Goal: Task Accomplishment & Management: Use online tool/utility

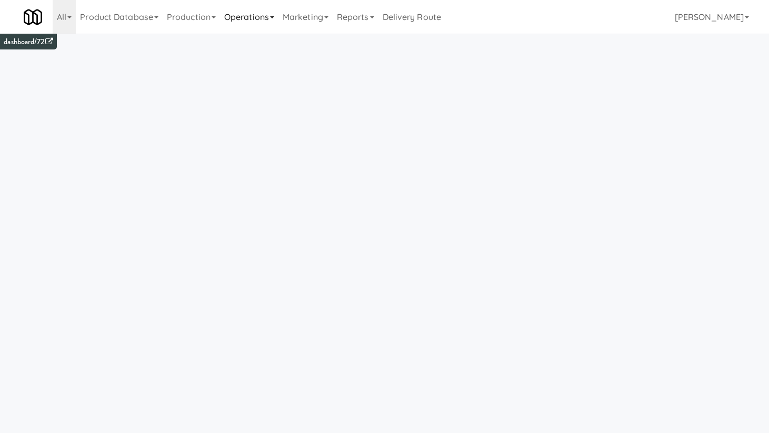
click at [269, 21] on link "Operations" at bounding box center [249, 17] width 58 height 34
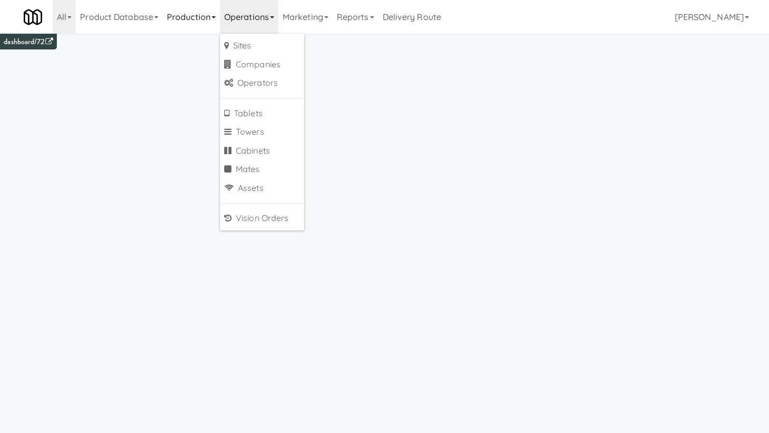
click at [213, 18] on link "Production" at bounding box center [191, 17] width 57 height 34
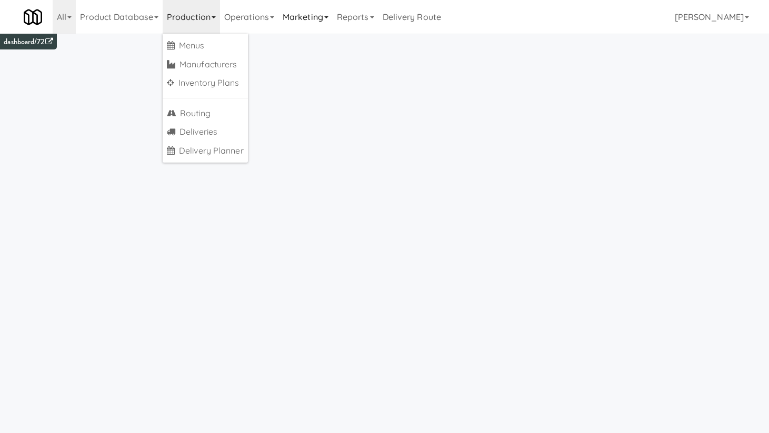
click at [307, 25] on link "Marketing" at bounding box center [305, 17] width 54 height 34
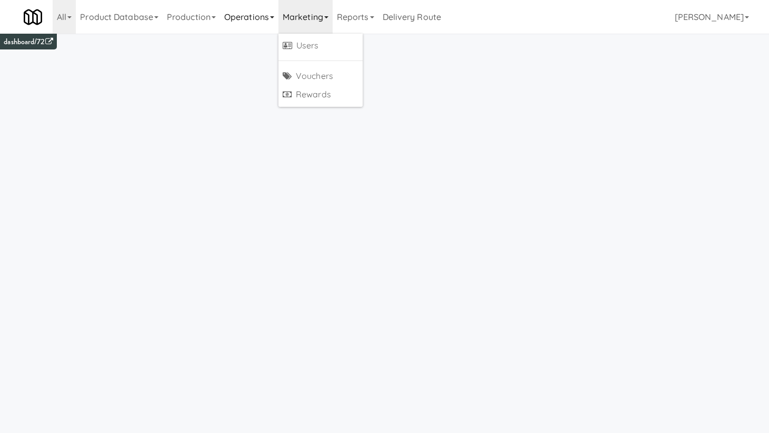
click at [269, 16] on link "Operations" at bounding box center [249, 17] width 58 height 34
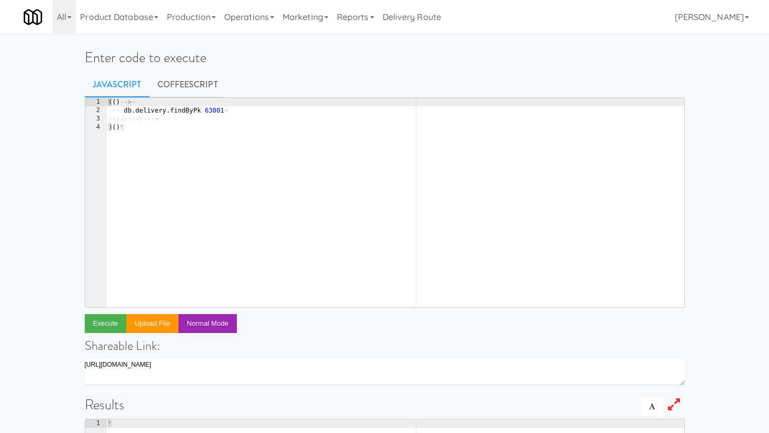
click at [211, 111] on div "(( ) · -> ¬ ···· db . delivery . findByPk · 63001 ¬ ···· ···· ···· ¬ ) ( ) ¶" at bounding box center [395, 211] width 578 height 226
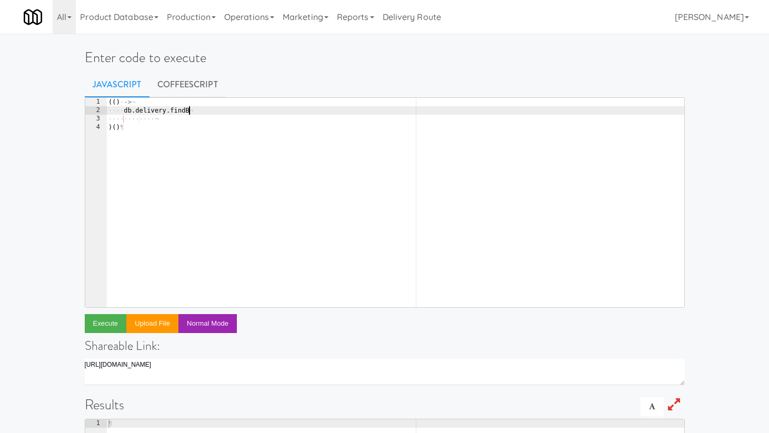
type textarea "db.delivery.find"
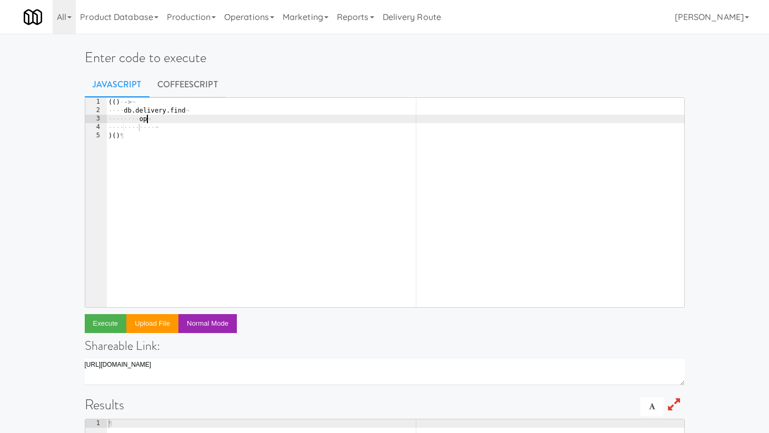
type textarea "o"
type textarea "where:"
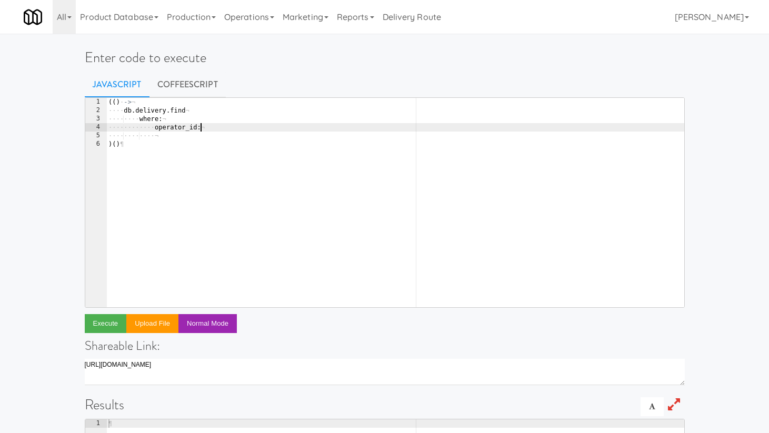
scroll to position [0, 7]
paste textarea "375"
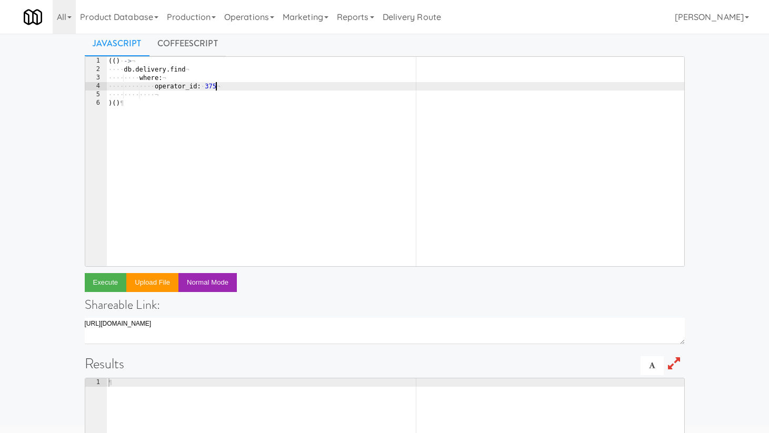
scroll to position [38, 0]
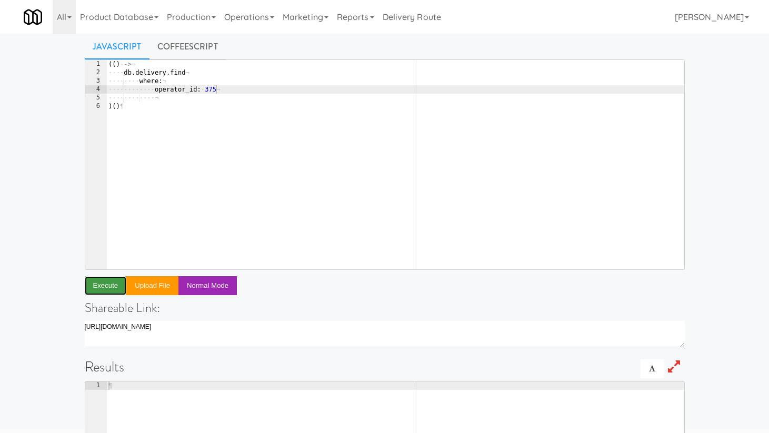
click at [100, 284] on button "Execute" at bounding box center [106, 285] width 42 height 19
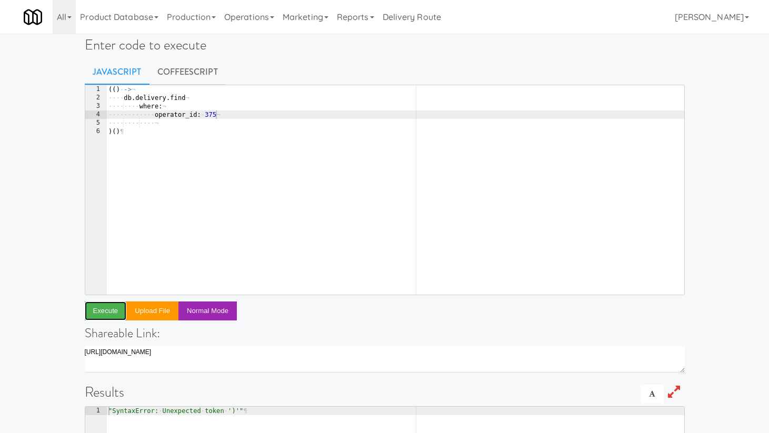
scroll to position [11, 0]
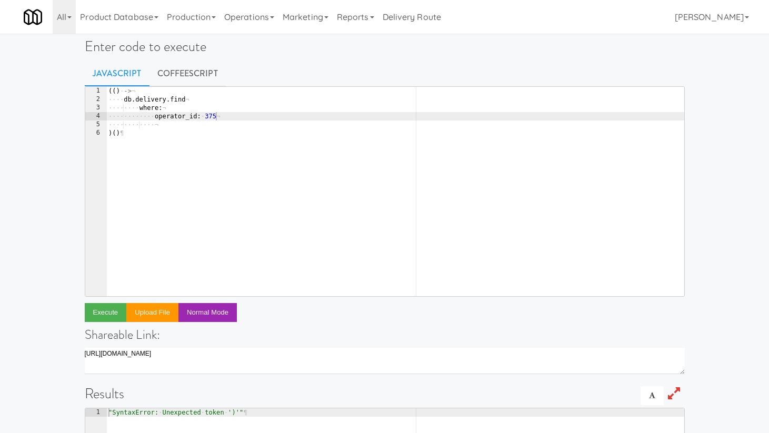
click at [204, 102] on div "(( ) · -> ¬ ···· db . delivery . find ¬ ···· ···· where : ¬ ···· ···· ···· oper…" at bounding box center [395, 200] width 578 height 226
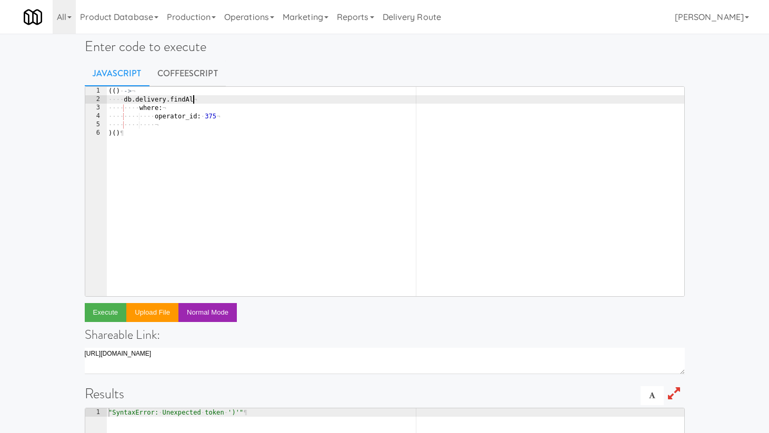
scroll to position [0, 6]
type textarea "db.delivery.findAll"
click at [179, 75] on link "CoffeeScript" at bounding box center [187, 74] width 76 height 26
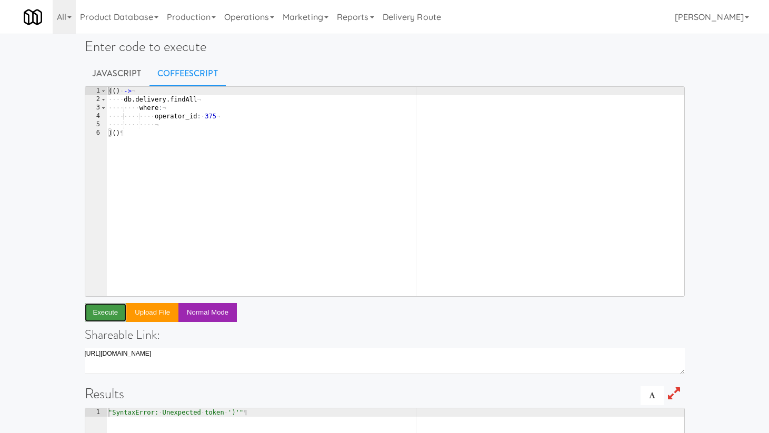
click at [115, 312] on button "Execute" at bounding box center [106, 312] width 42 height 19
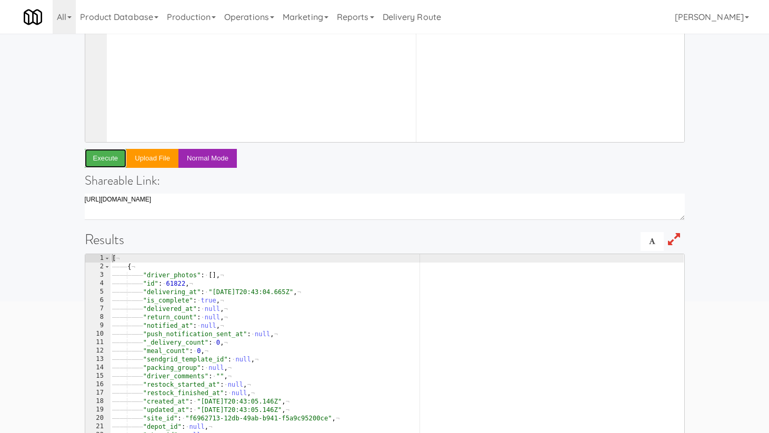
scroll to position [212, 0]
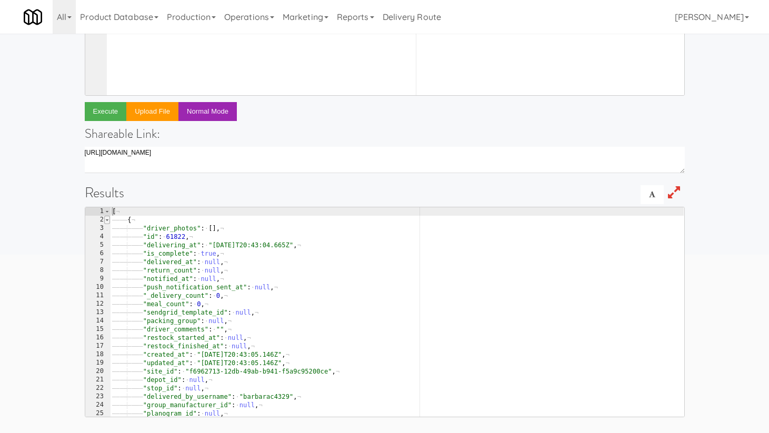
type textarea "["
click at [107, 220] on span at bounding box center [107, 220] width 6 height 8
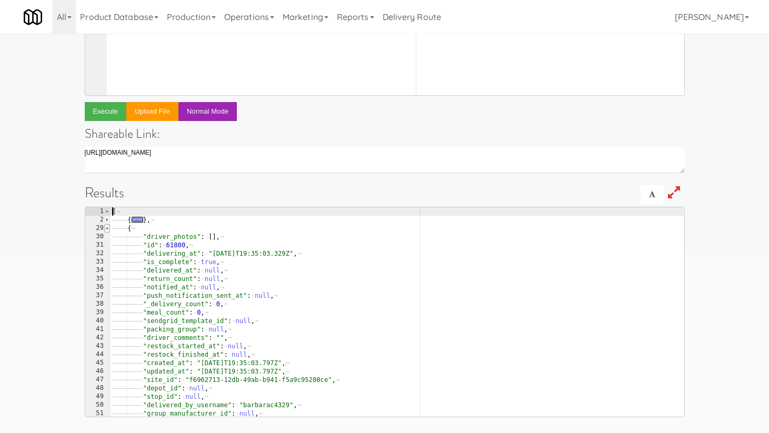
click at [107, 228] on span at bounding box center [107, 228] width 6 height 8
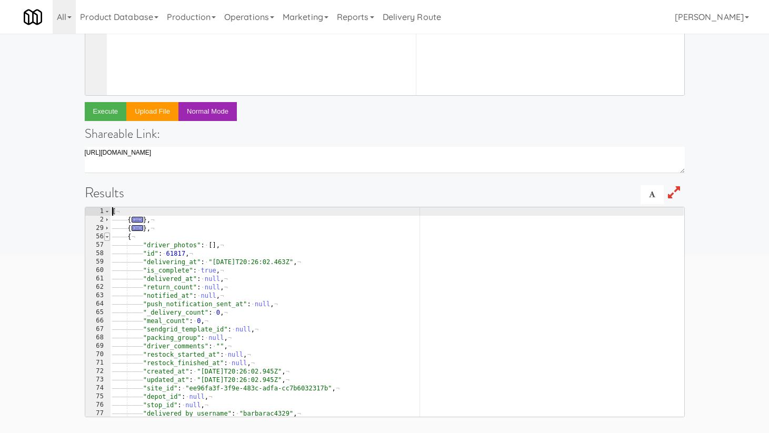
click at [107, 237] on span at bounding box center [107, 237] width 6 height 8
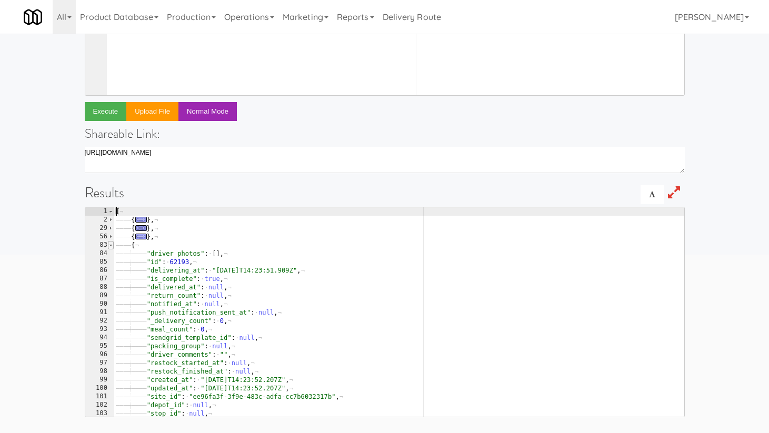
click at [109, 245] on span at bounding box center [111, 245] width 6 height 8
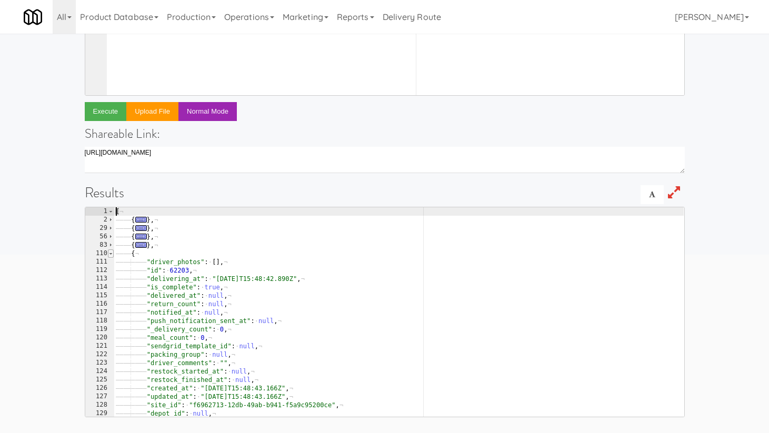
click at [109, 252] on span at bounding box center [111, 253] width 6 height 8
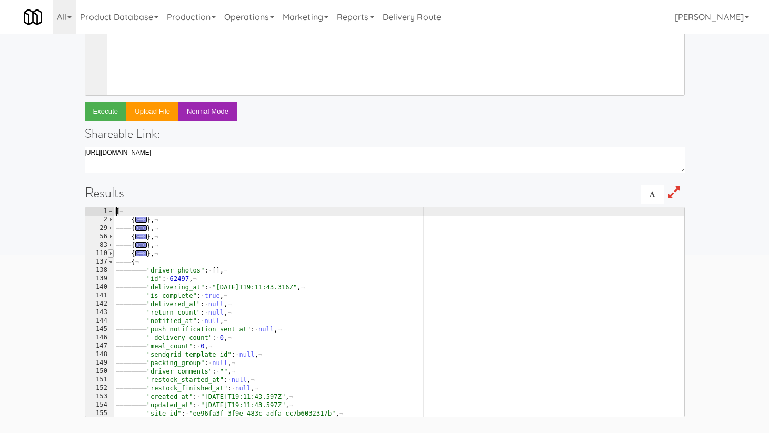
click at [109, 252] on span at bounding box center [111, 253] width 6 height 8
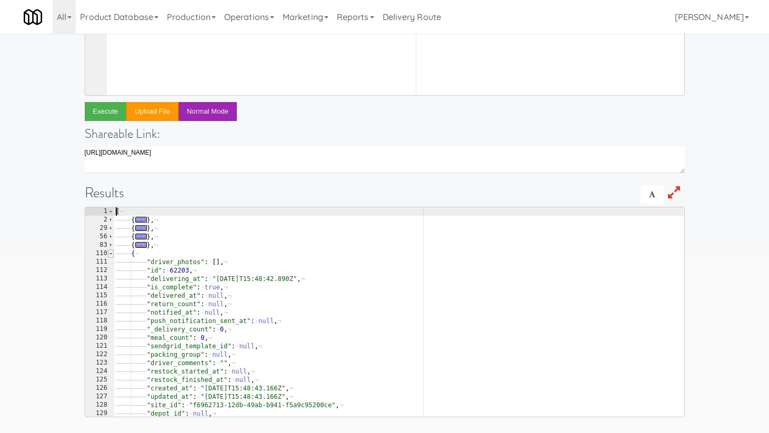
click at [109, 252] on span at bounding box center [111, 253] width 6 height 8
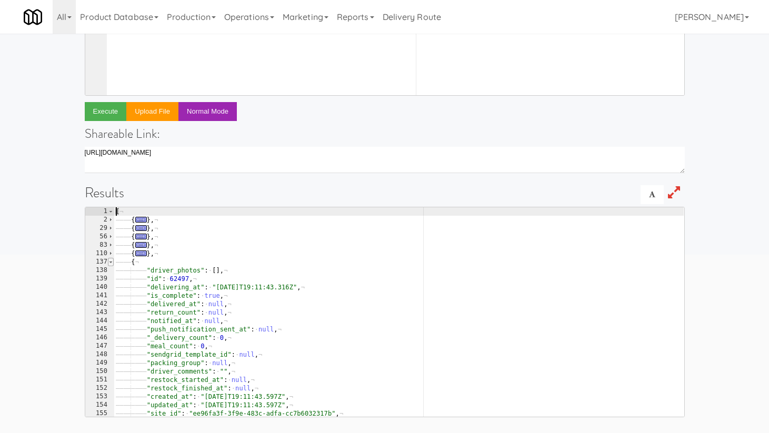
click at [110, 260] on span at bounding box center [111, 262] width 6 height 8
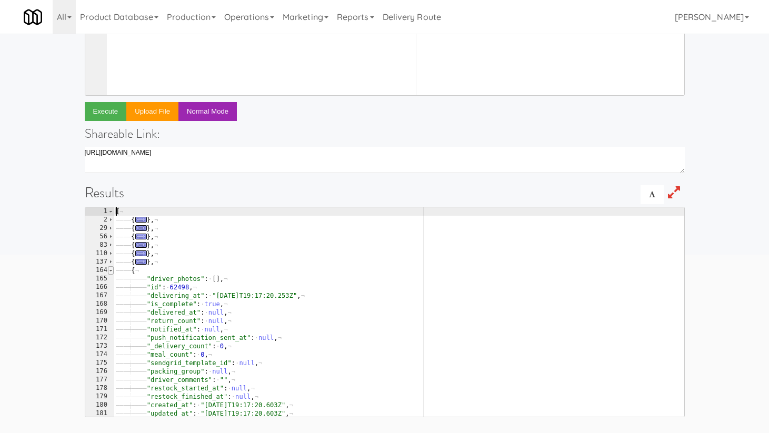
click at [112, 269] on span at bounding box center [111, 270] width 6 height 8
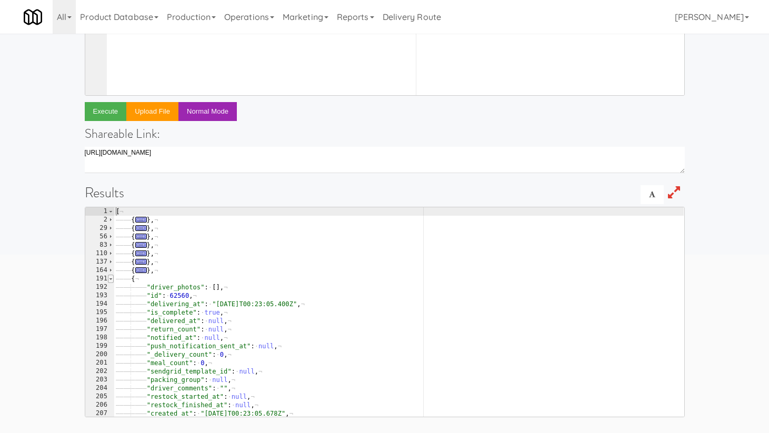
click at [112, 277] on span at bounding box center [111, 279] width 6 height 8
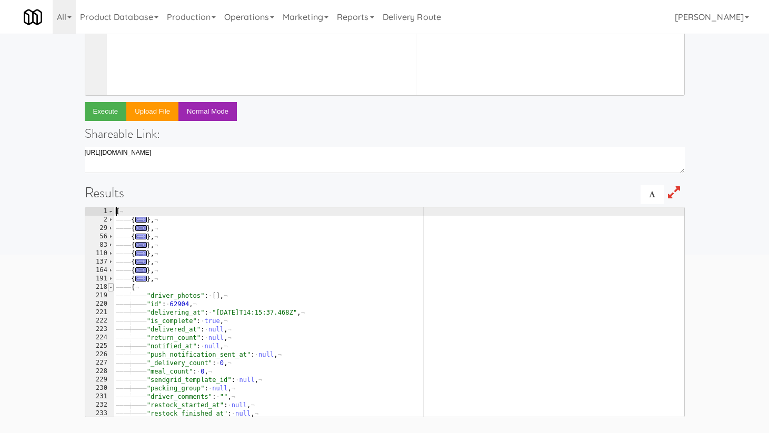
click at [112, 285] on span at bounding box center [111, 287] width 6 height 8
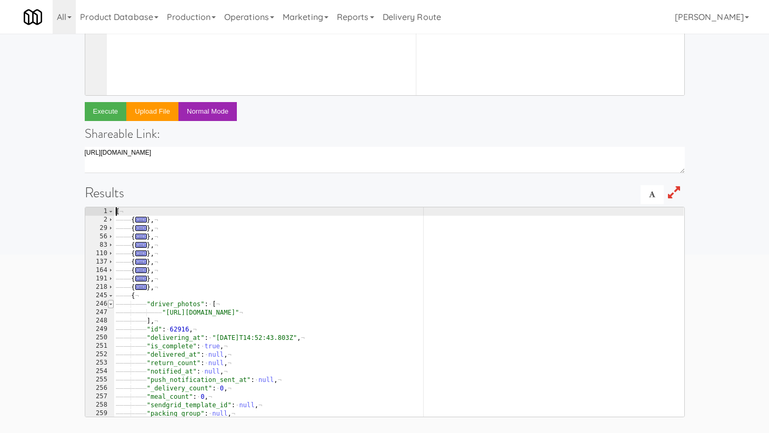
click at [111, 303] on span at bounding box center [111, 304] width 6 height 8
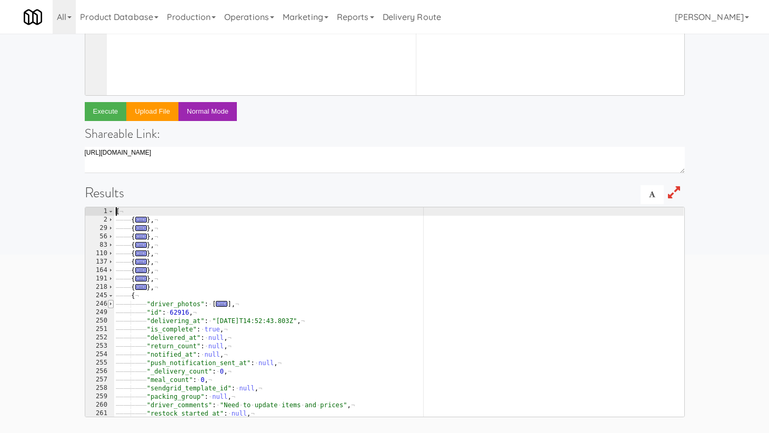
click at [112, 304] on span at bounding box center [111, 304] width 6 height 8
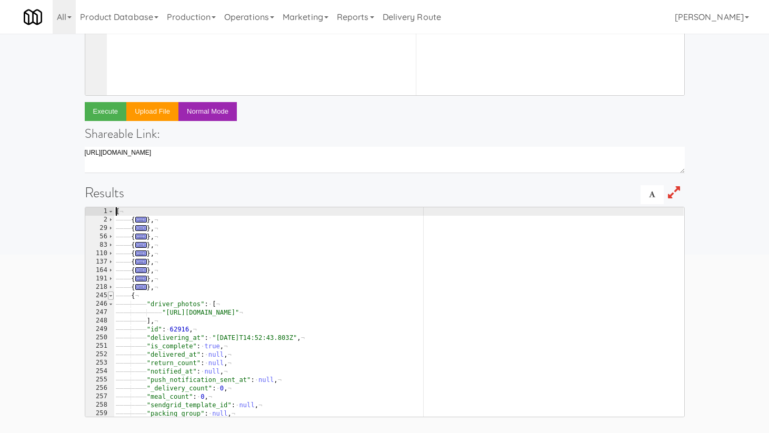
click at [112, 295] on span at bounding box center [111, 296] width 6 height 8
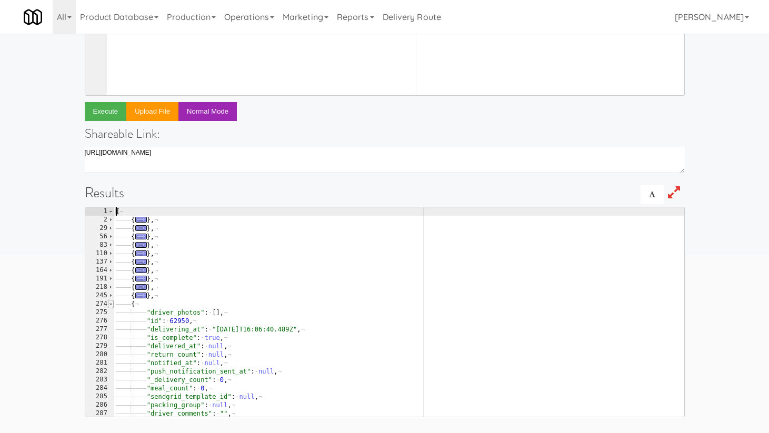
click at [110, 306] on span at bounding box center [111, 304] width 6 height 8
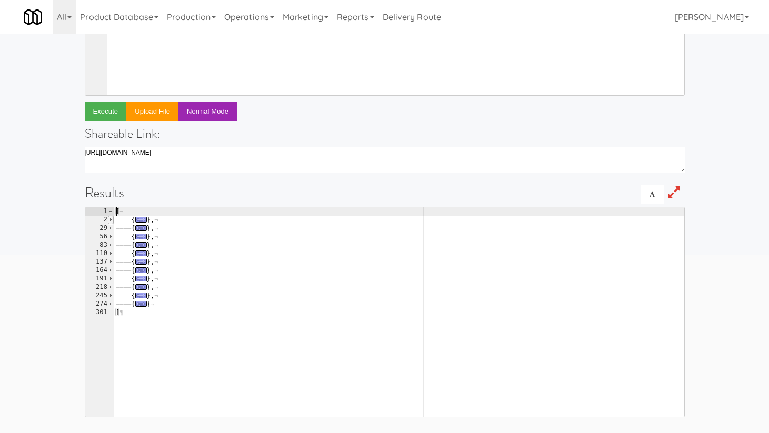
click at [109, 218] on span at bounding box center [111, 220] width 6 height 8
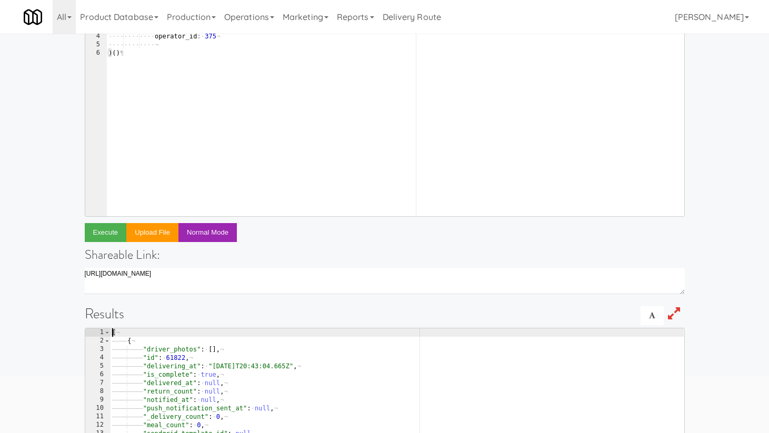
scroll to position [0, 0]
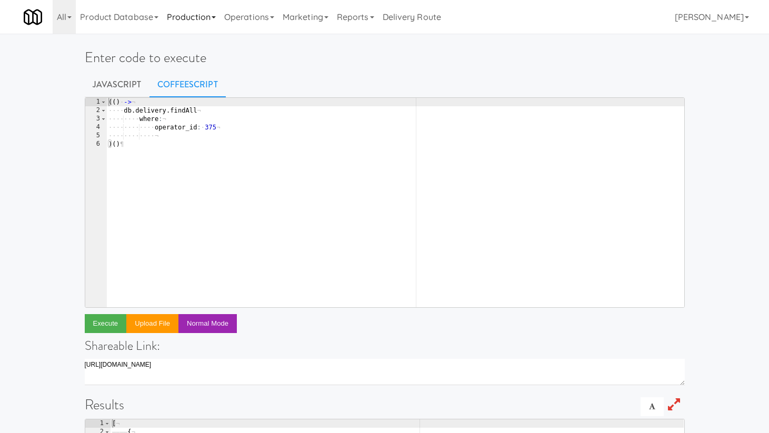
click at [198, 14] on link "Production" at bounding box center [191, 17] width 57 height 34
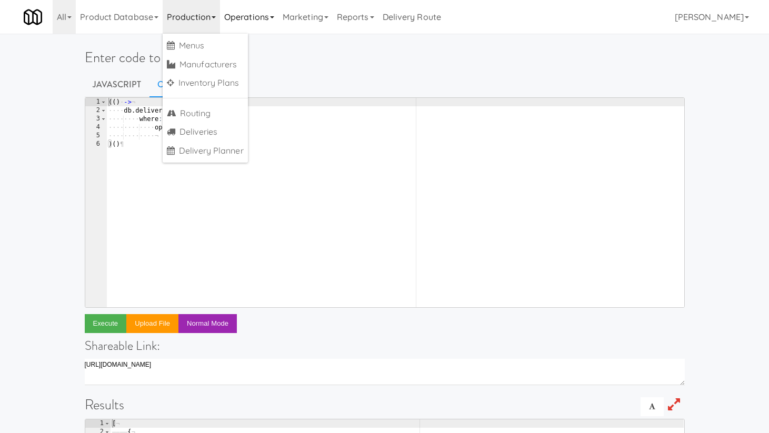
click at [247, 15] on link "Operations" at bounding box center [249, 17] width 58 height 34
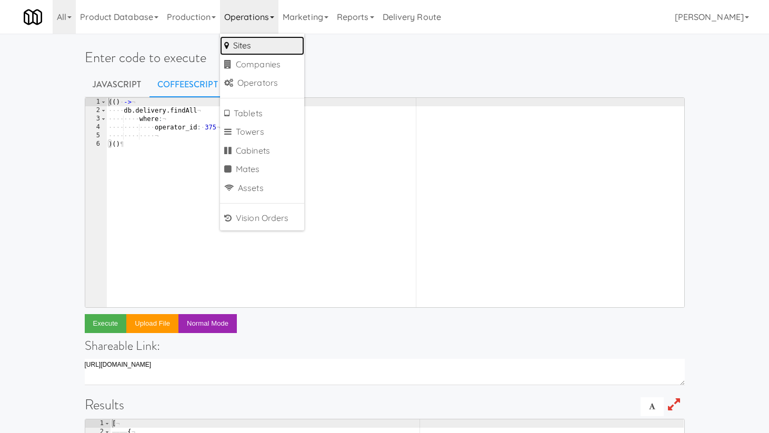
click at [255, 41] on link "Sites" at bounding box center [262, 45] width 84 height 19
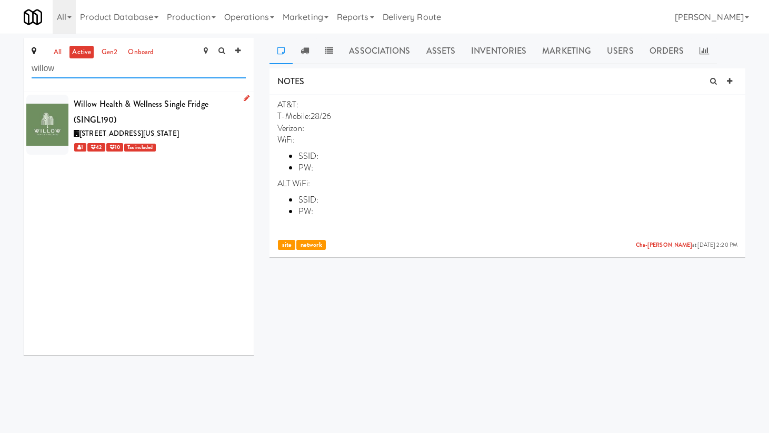
type input "willow"
click at [179, 128] on span "[STREET_ADDRESS][US_STATE]" at bounding box center [128, 133] width 99 height 10
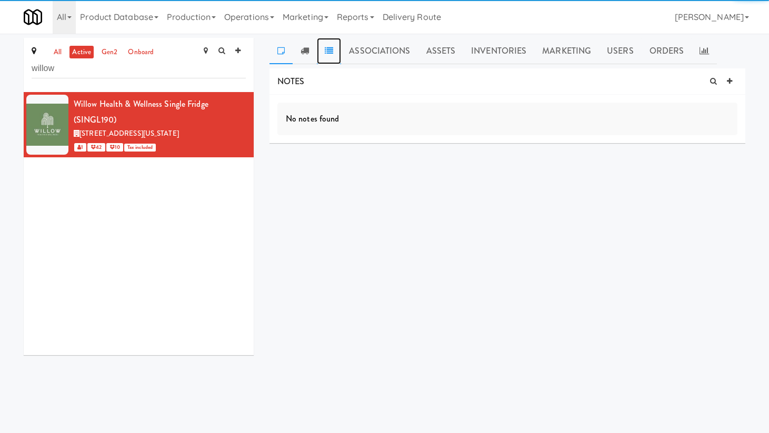
click at [327, 55] on icon at bounding box center [329, 50] width 8 height 8
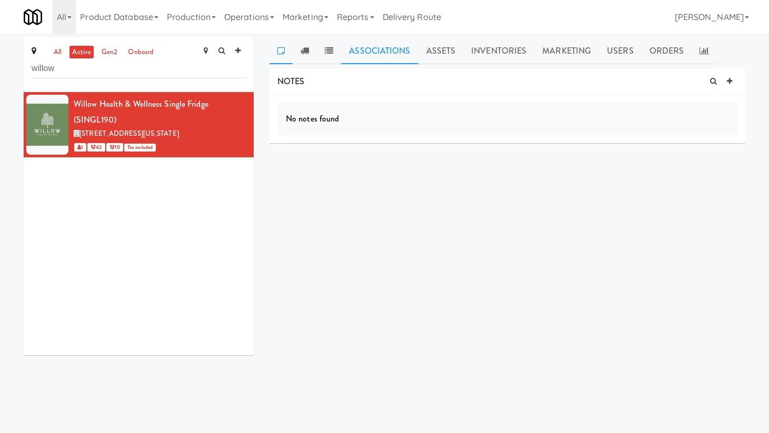
click at [387, 48] on link "Associations" at bounding box center [379, 51] width 77 height 26
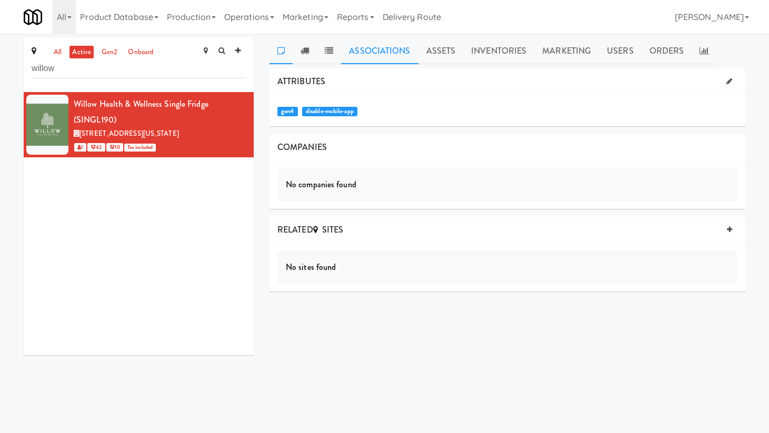
click at [283, 54] on icon at bounding box center [280, 50] width 7 height 8
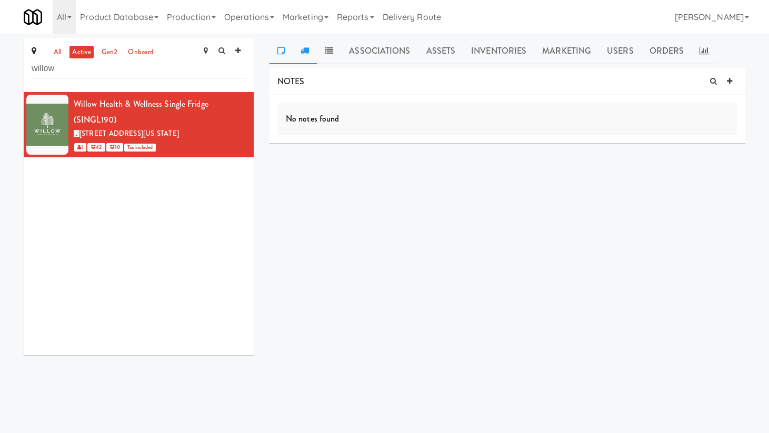
click at [301, 53] on icon at bounding box center [305, 50] width 8 height 8
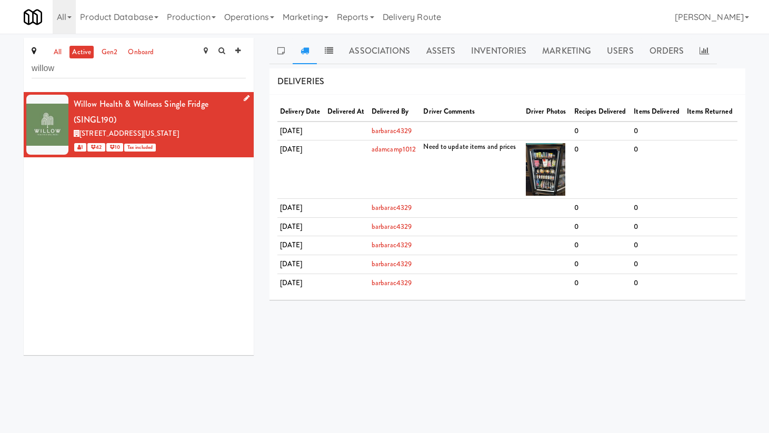
click at [247, 97] on icon at bounding box center [247, 98] width 6 height 7
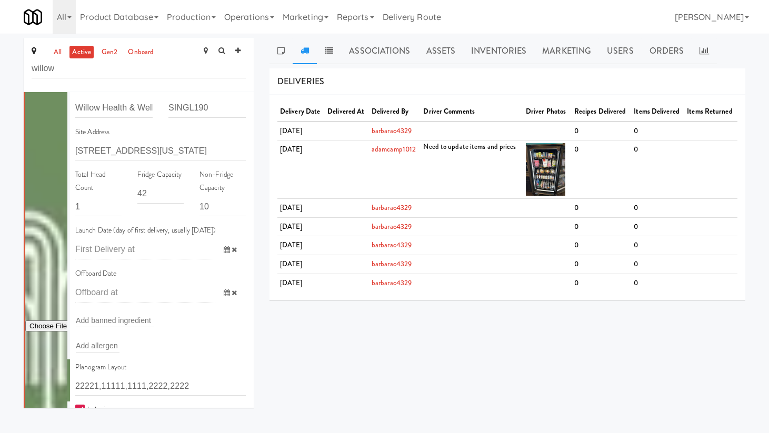
scroll to position [16, 0]
